Goal: Use online tool/utility: Utilize a website feature to perform a specific function

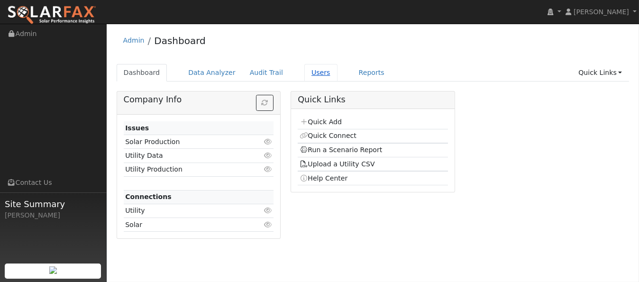
click at [305, 74] on link "Users" at bounding box center [321, 73] width 33 height 18
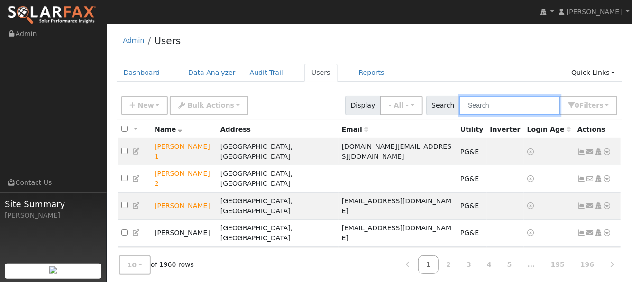
click at [490, 105] on input "text" at bounding box center [510, 105] width 101 height 19
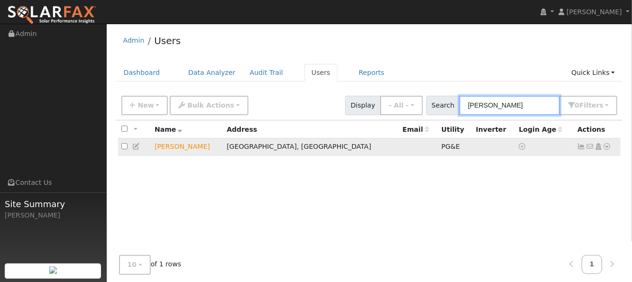
type input "cohrs"
click at [608, 145] on icon at bounding box center [607, 146] width 9 height 7
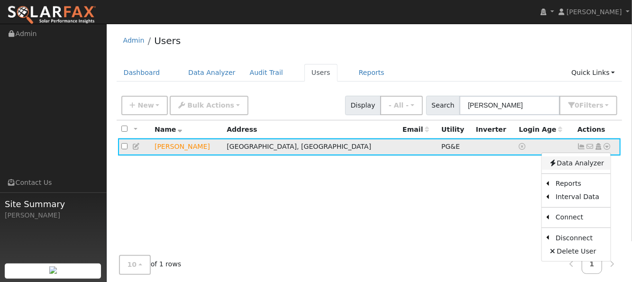
click at [580, 165] on link "Data Analyzer" at bounding box center [576, 163] width 69 height 13
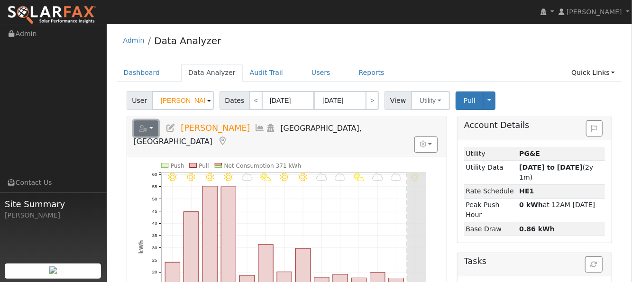
click at [151, 123] on button "button" at bounding box center [146, 128] width 25 height 16
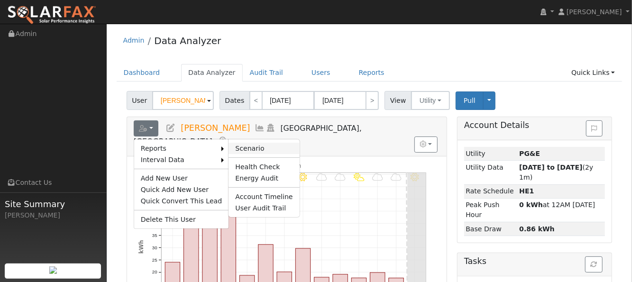
click at [229, 147] on link "Scenario" at bounding box center [264, 148] width 71 height 11
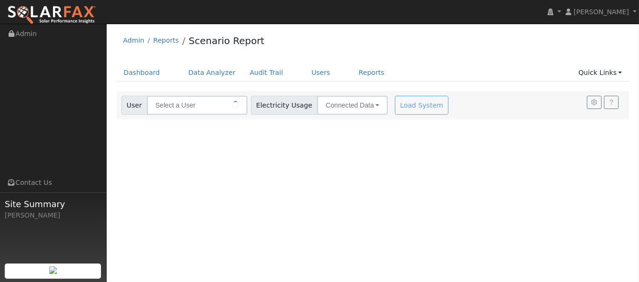
type input "[PERSON_NAME]"
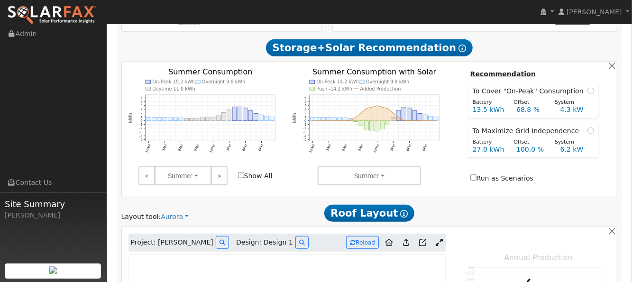
scroll to position [443, 0]
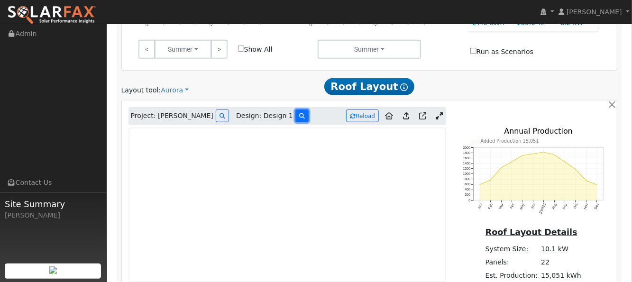
click at [299, 113] on icon at bounding box center [302, 116] width 6 height 6
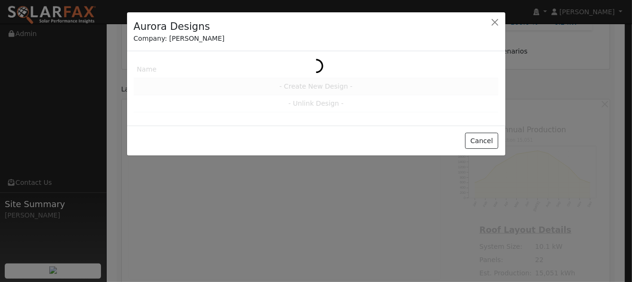
scroll to position [443, 0]
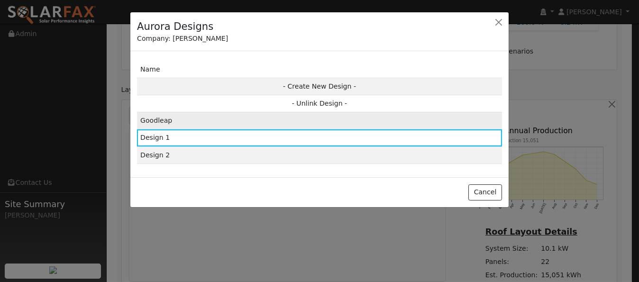
click at [162, 119] on td "Goodleap" at bounding box center [319, 120] width 365 height 17
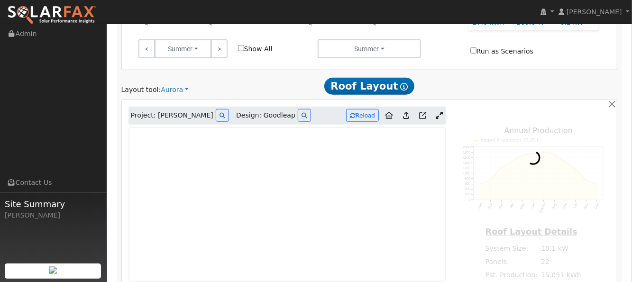
type input "15599"
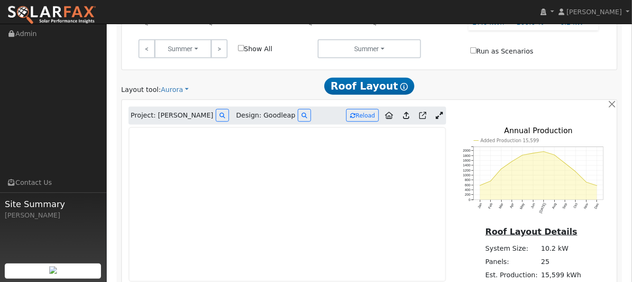
click at [441, 112] on icon at bounding box center [439, 115] width 7 height 7
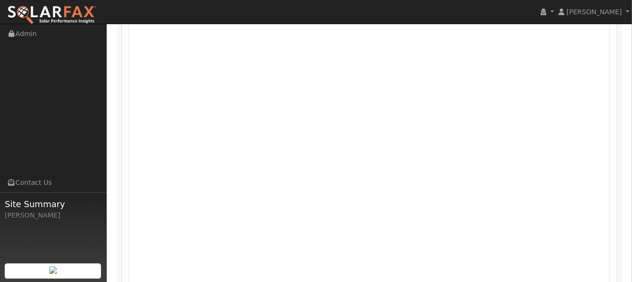
scroll to position [633, 0]
